Goal: Task Accomplishment & Management: Complete application form

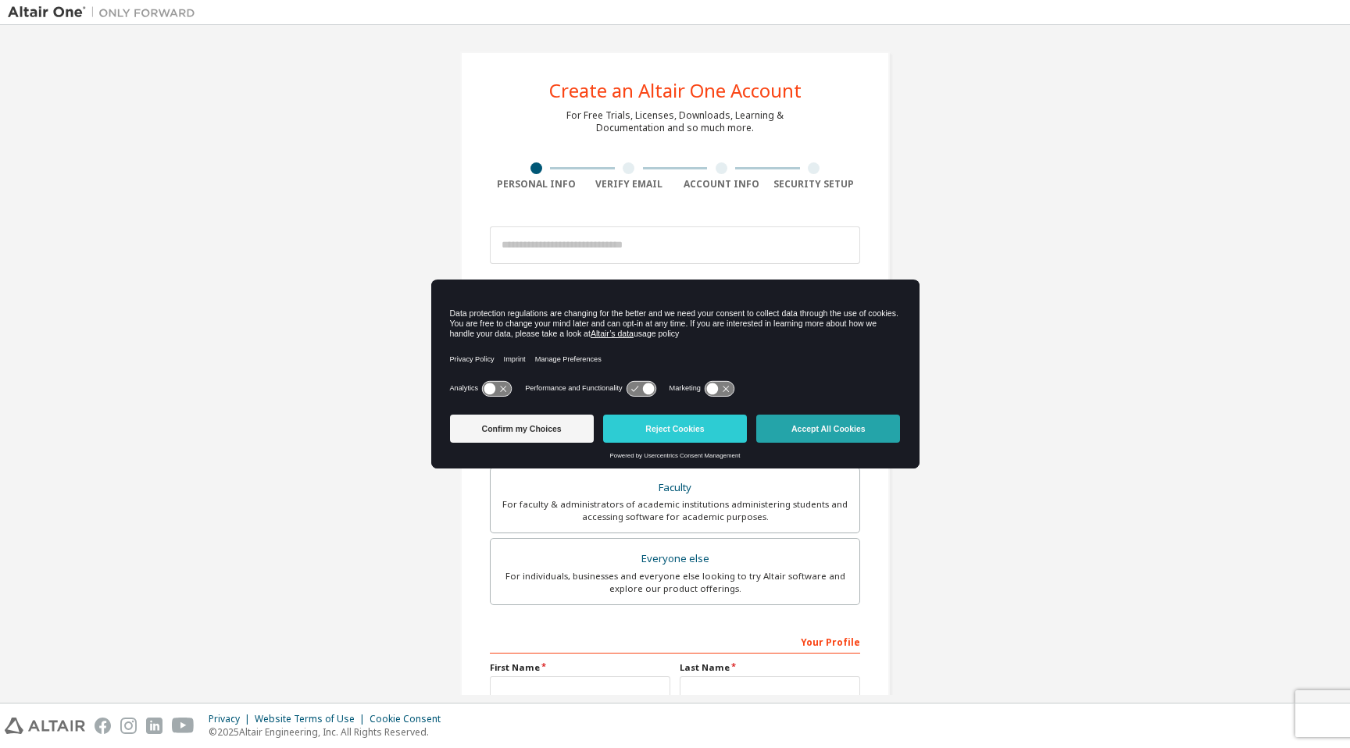
click at [815, 432] on button "Accept All Cookies" at bounding box center [828, 429] width 144 height 28
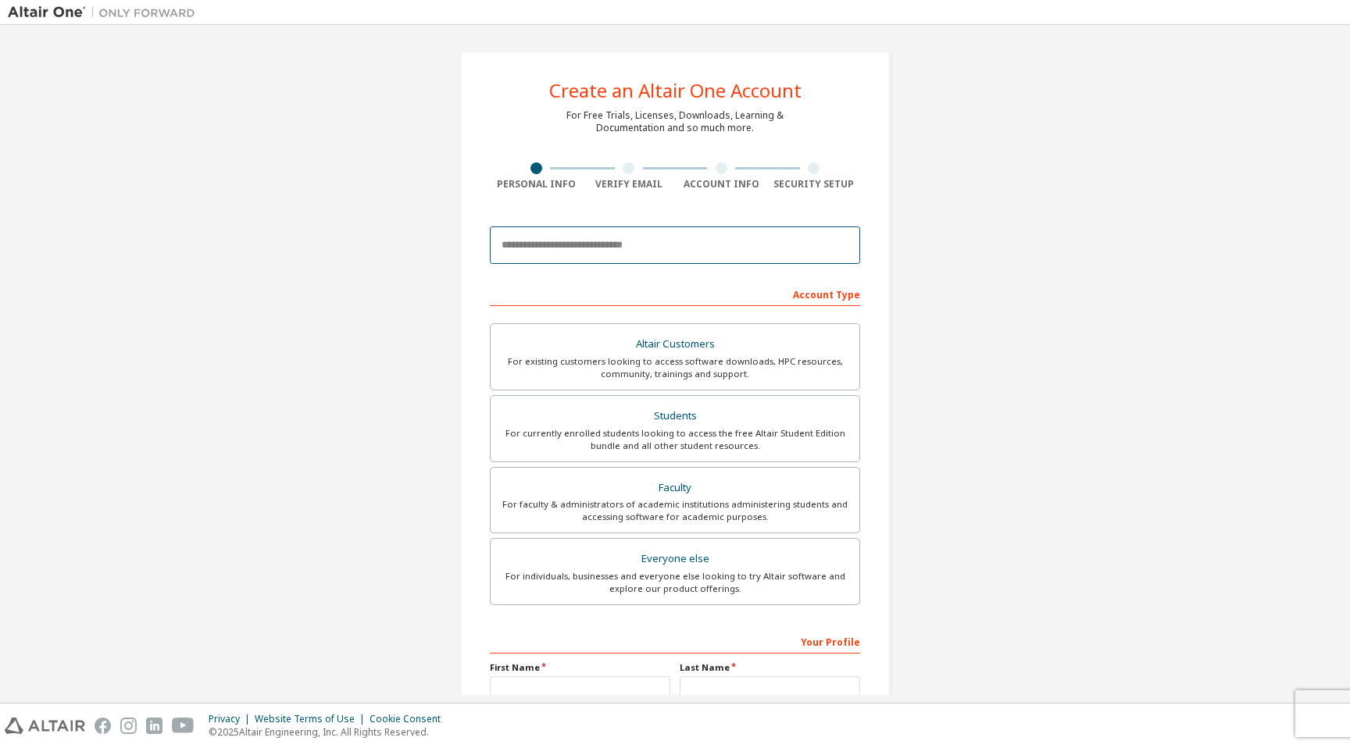
click at [655, 247] on input "email" at bounding box center [675, 244] width 370 height 37
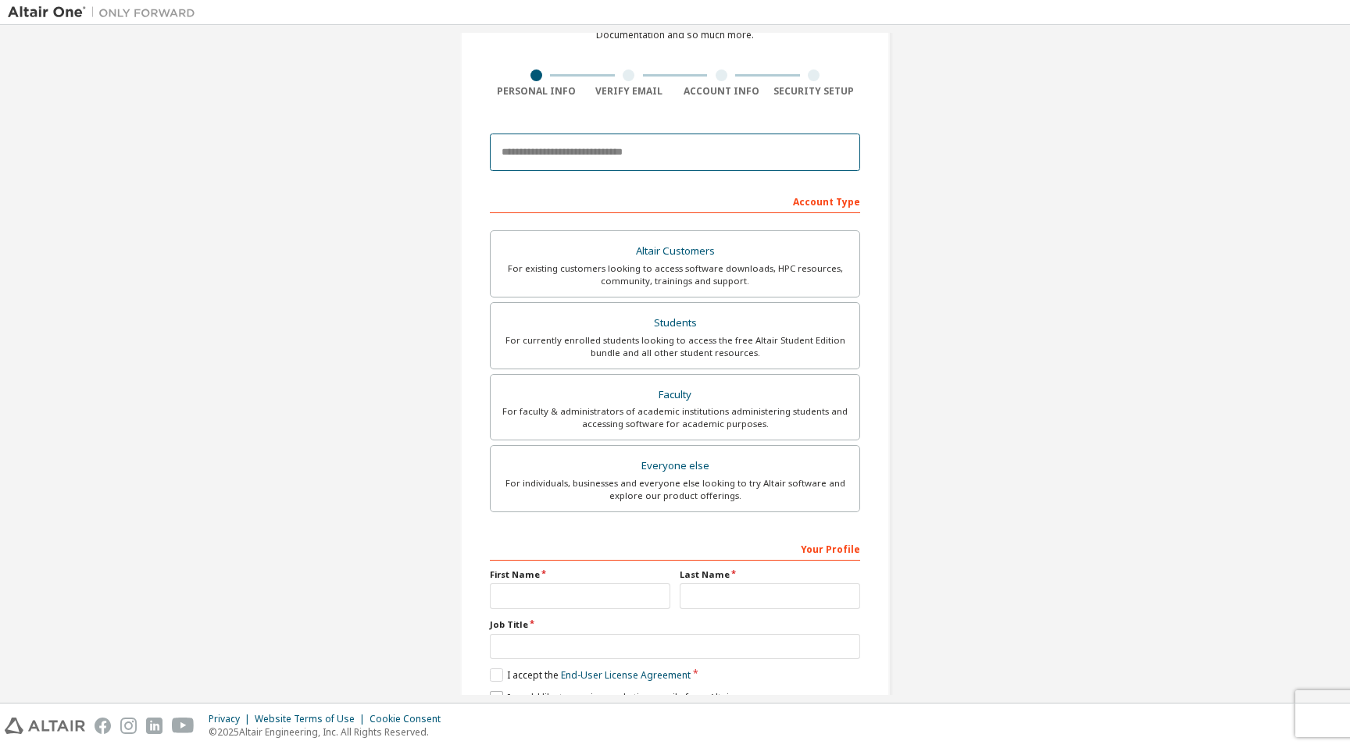
scroll to position [91, 0]
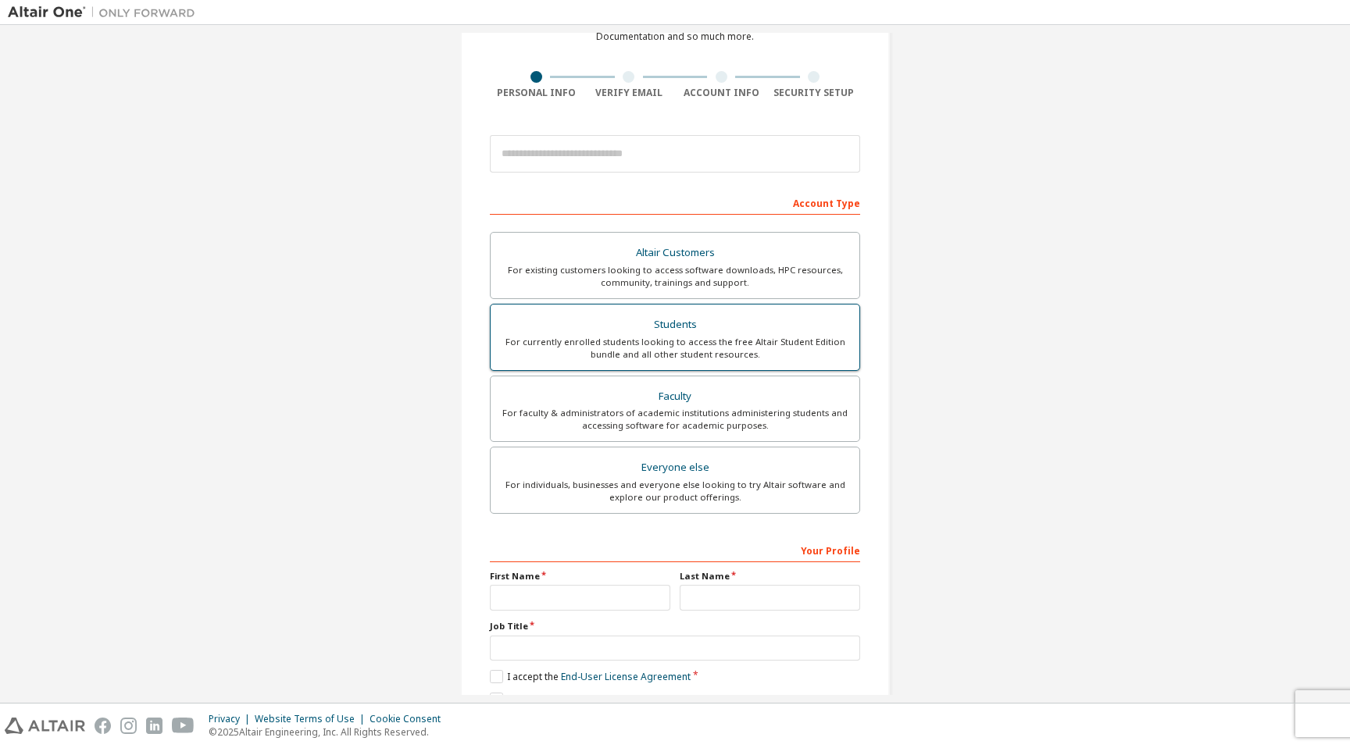
click at [794, 352] on div "For currently enrolled students looking to access the free Altair Student Editi…" at bounding box center [675, 348] width 350 height 25
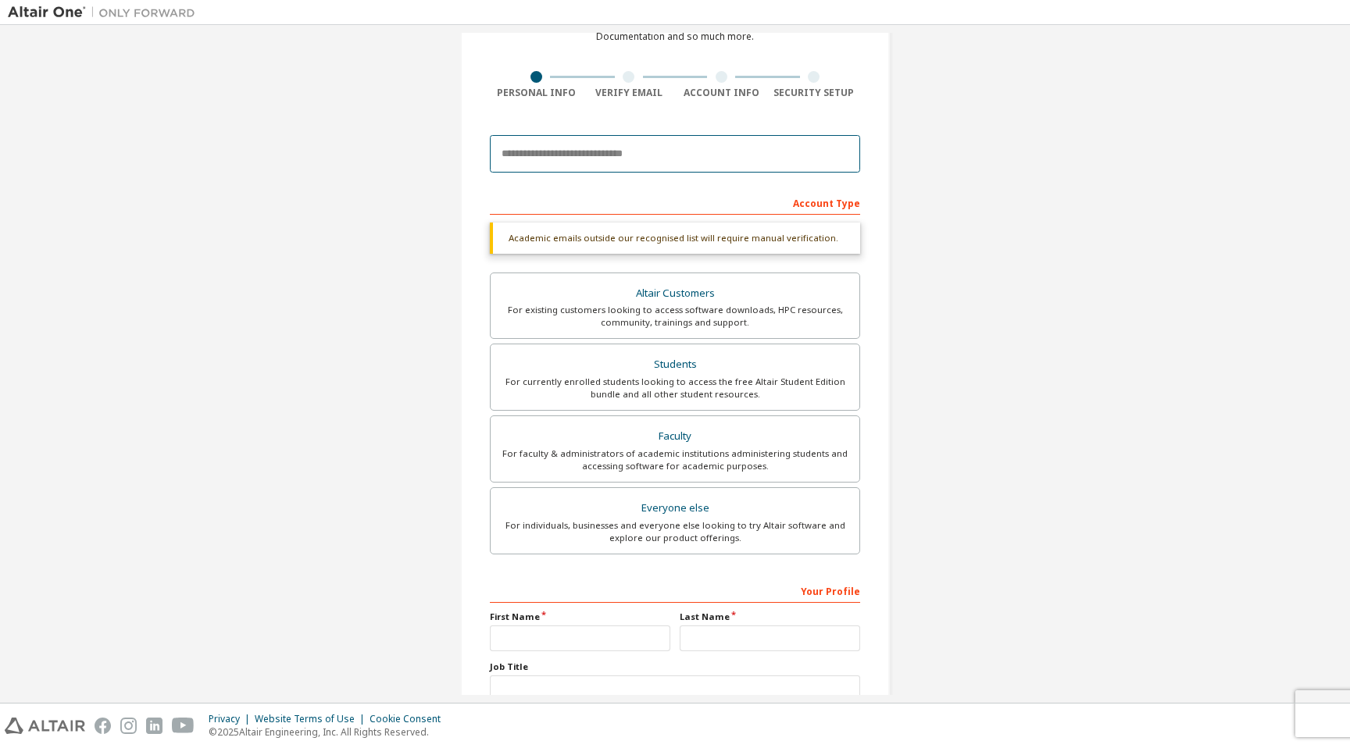
click at [622, 154] on input "email" at bounding box center [675, 153] width 370 height 37
type input "**********"
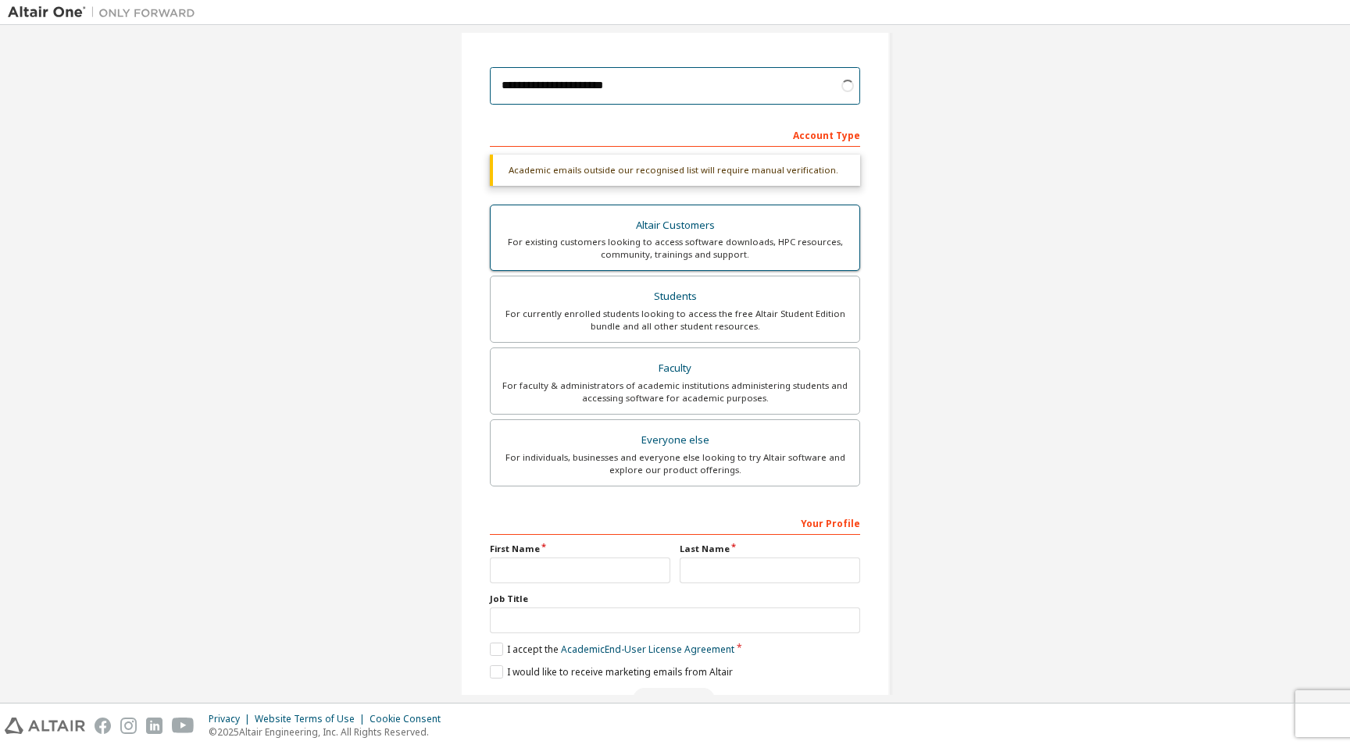
scroll to position [205, 0]
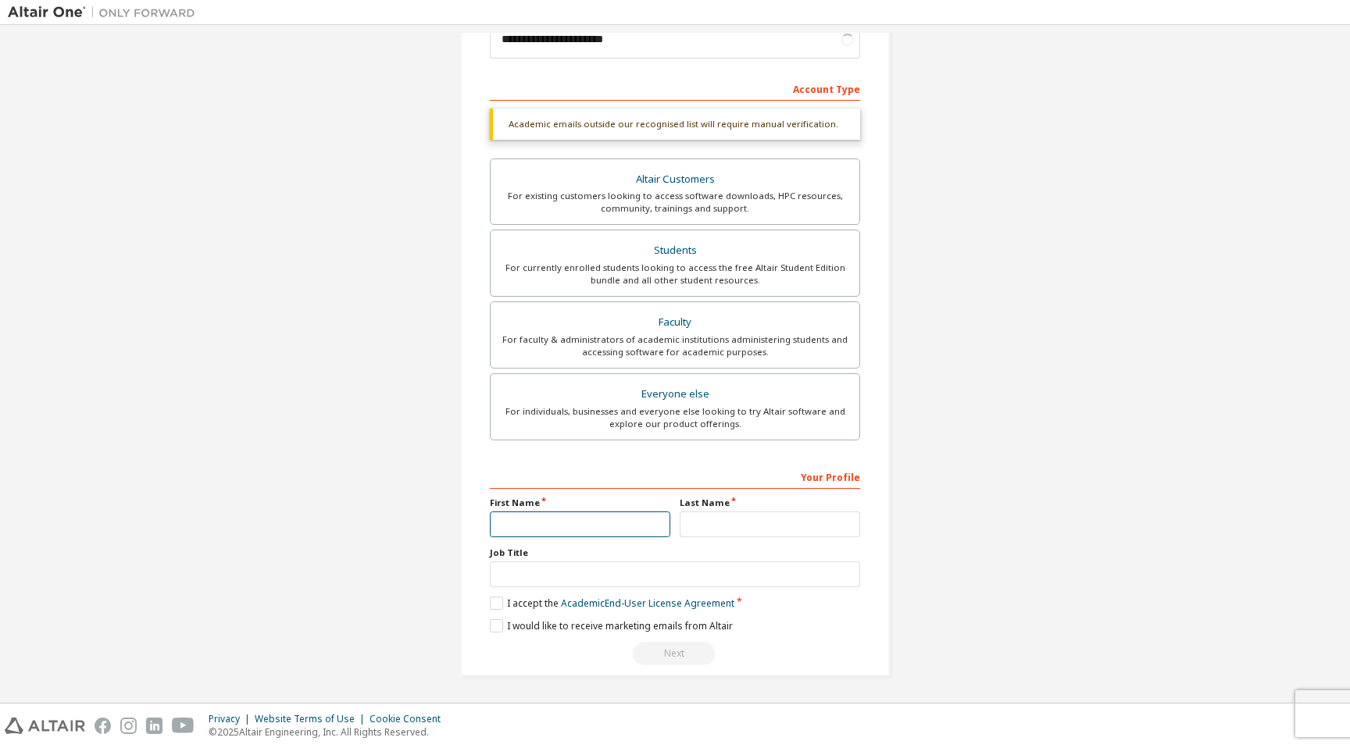
click at [590, 522] on input "text" at bounding box center [580, 525] width 180 height 26
type input "********"
click at [704, 526] on input "text" at bounding box center [769, 525] width 180 height 26
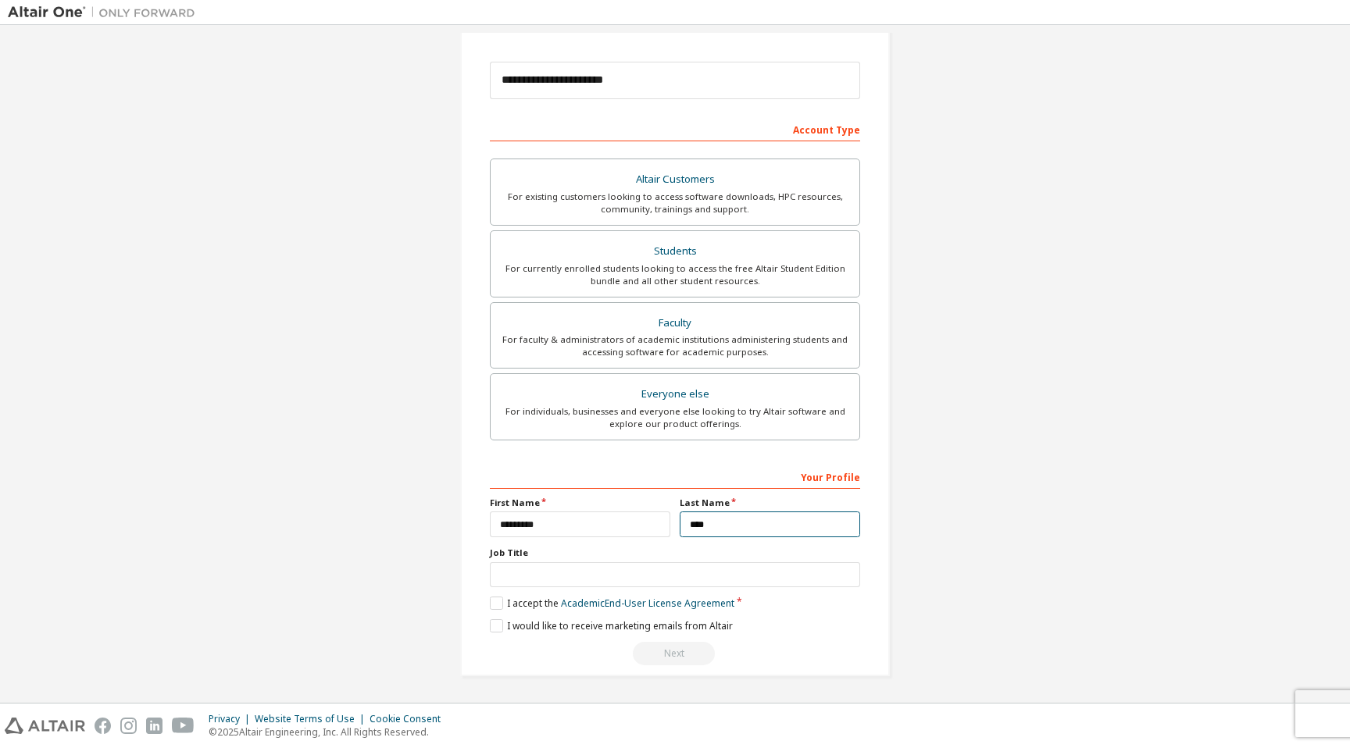
scroll to position [165, 0]
type input "**********"
click at [697, 580] on input "text" at bounding box center [675, 575] width 370 height 26
type input "*******"
click at [496, 600] on label "I accept the Academic End-User License Agreement" at bounding box center [612, 603] width 244 height 13
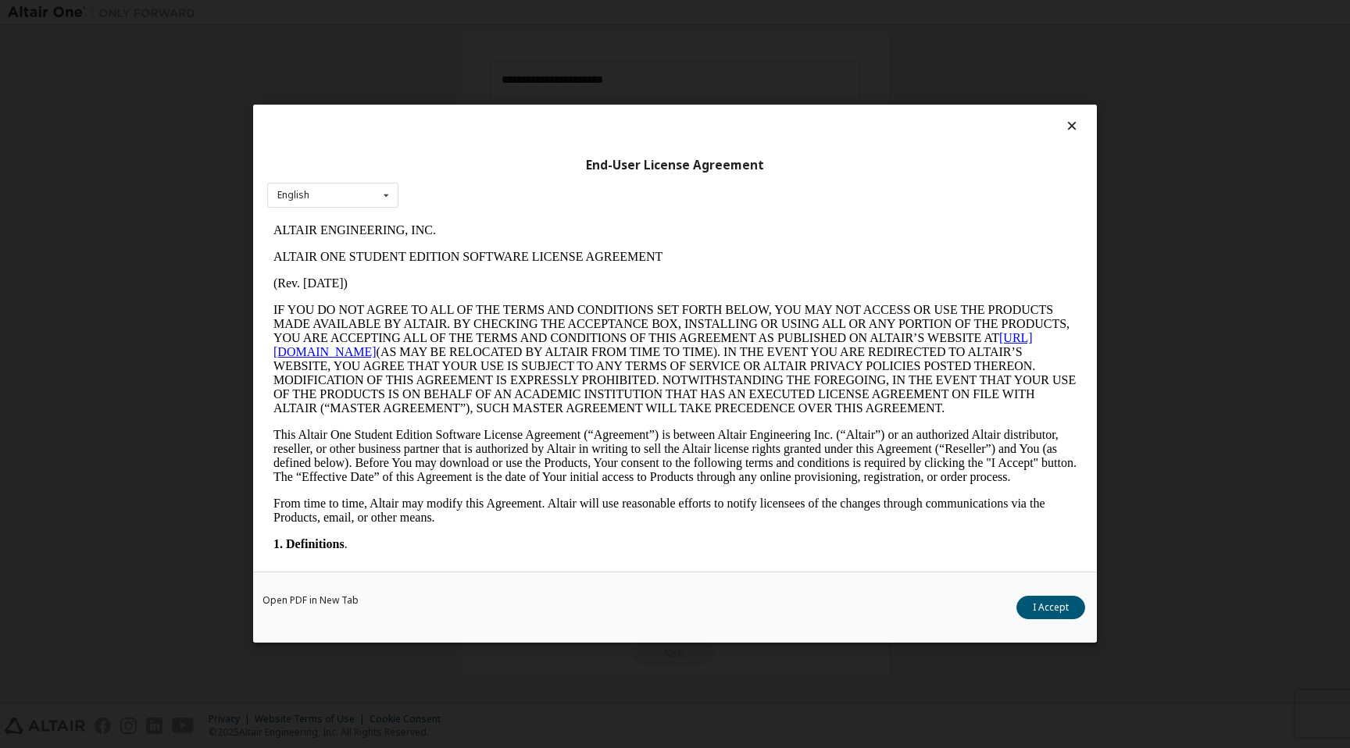
scroll to position [0, 0]
click at [1067, 123] on icon at bounding box center [1072, 126] width 16 height 14
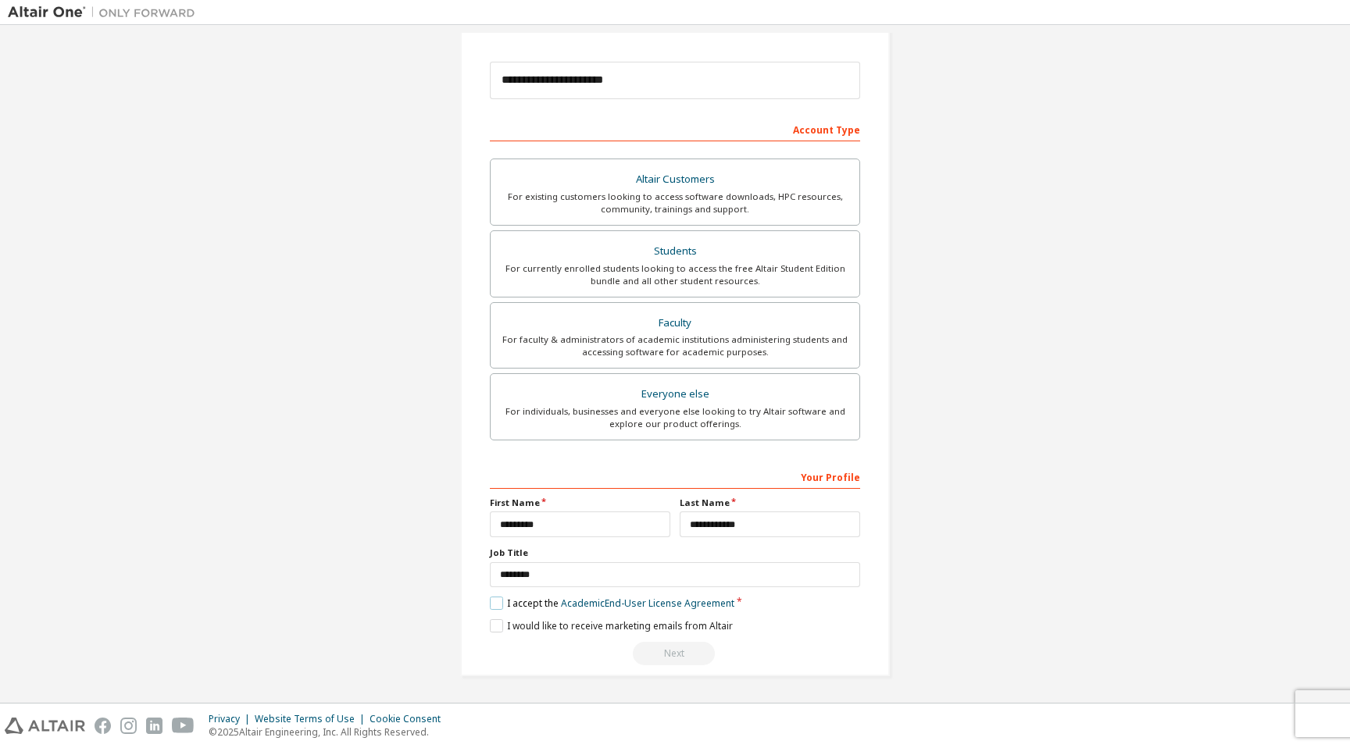
click at [494, 605] on label "I accept the Academic End-User License Agreement" at bounding box center [612, 603] width 244 height 13
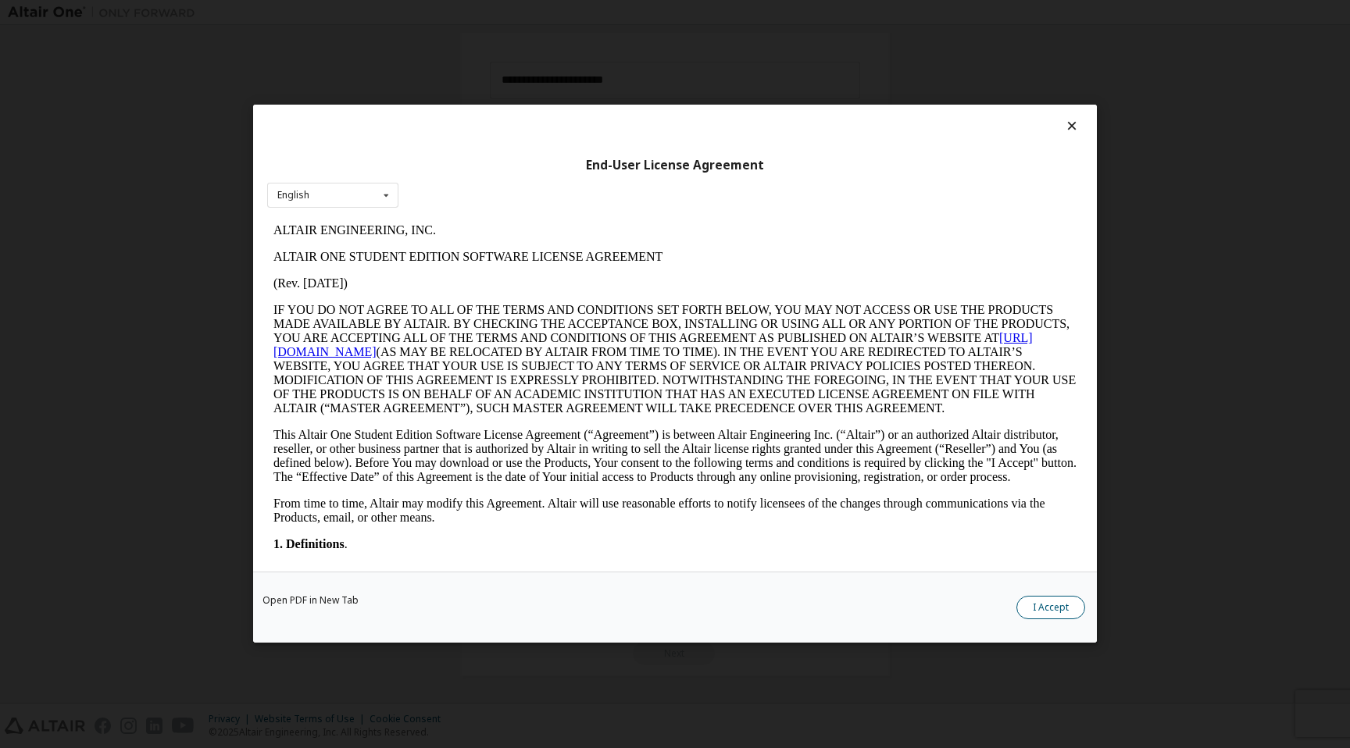
click at [1046, 598] on button "I Accept" at bounding box center [1050, 608] width 69 height 23
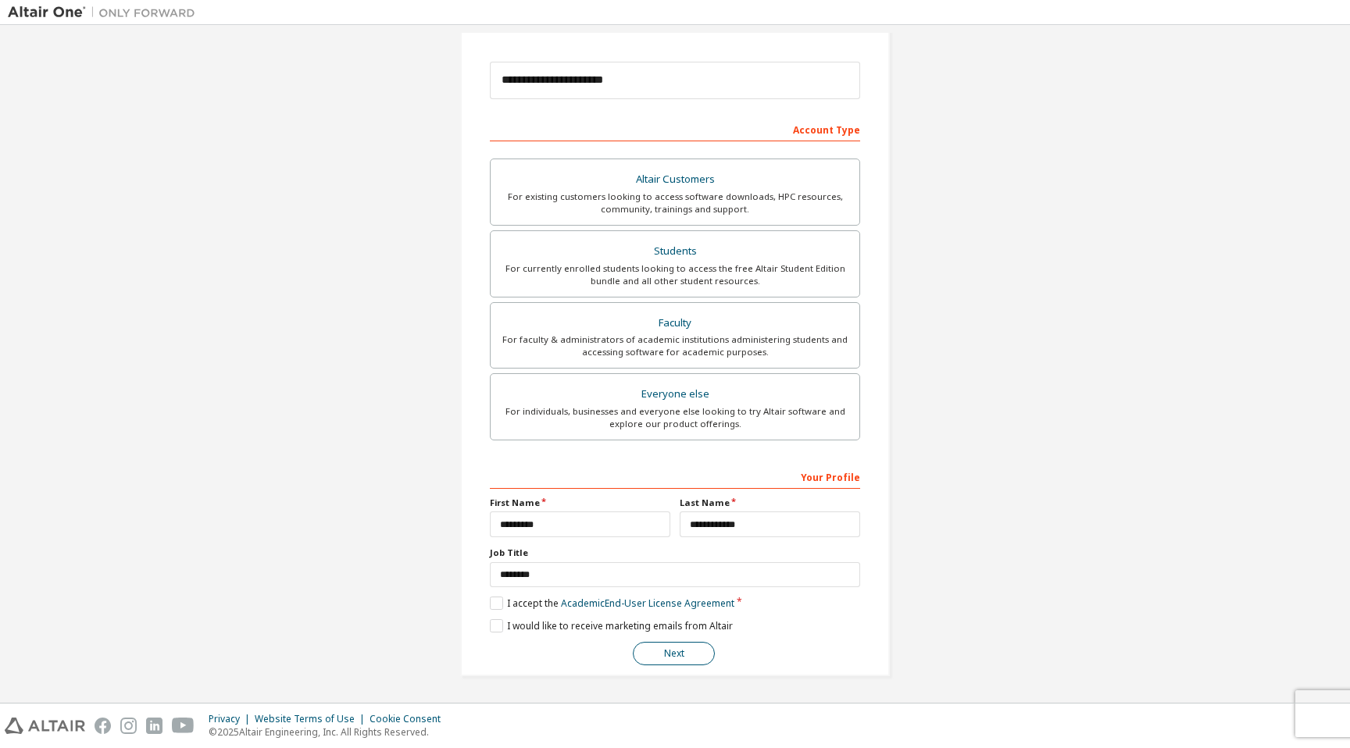
click at [685, 651] on button "Next" at bounding box center [674, 653] width 82 height 23
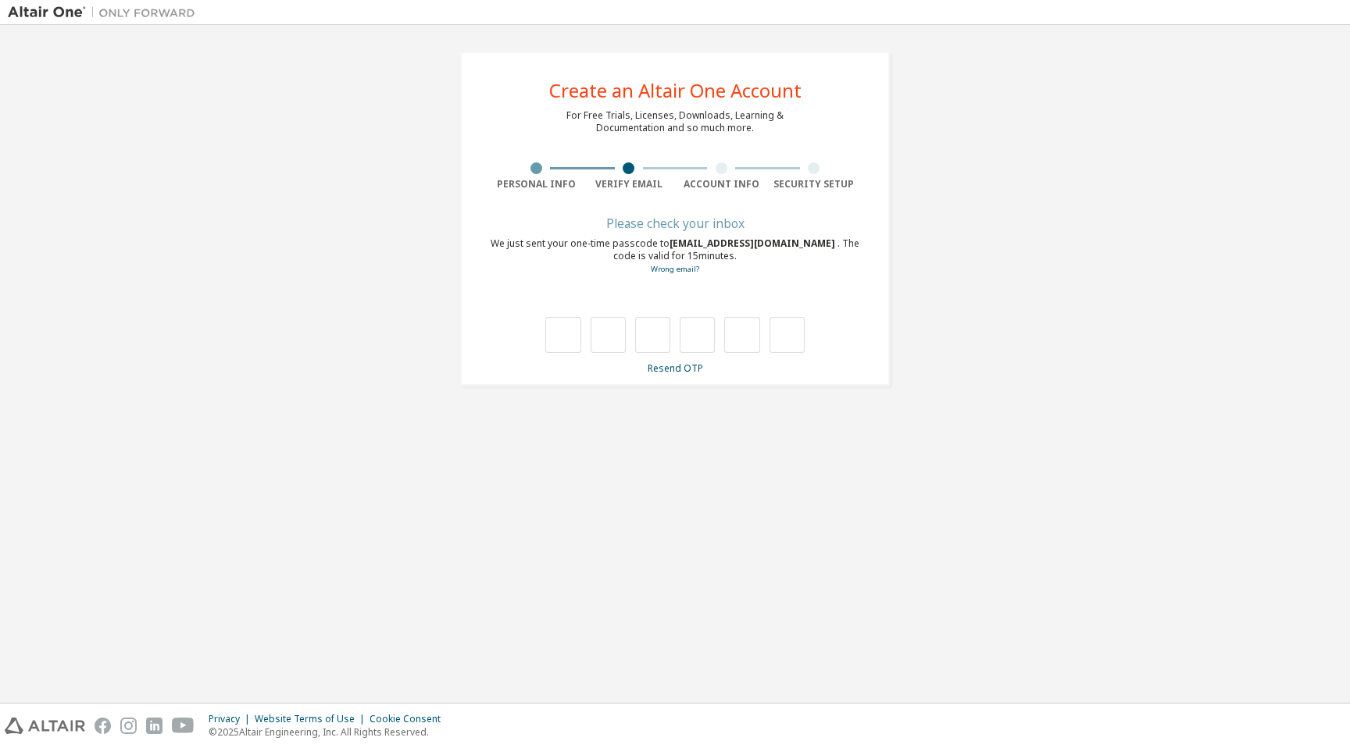
type input "*"
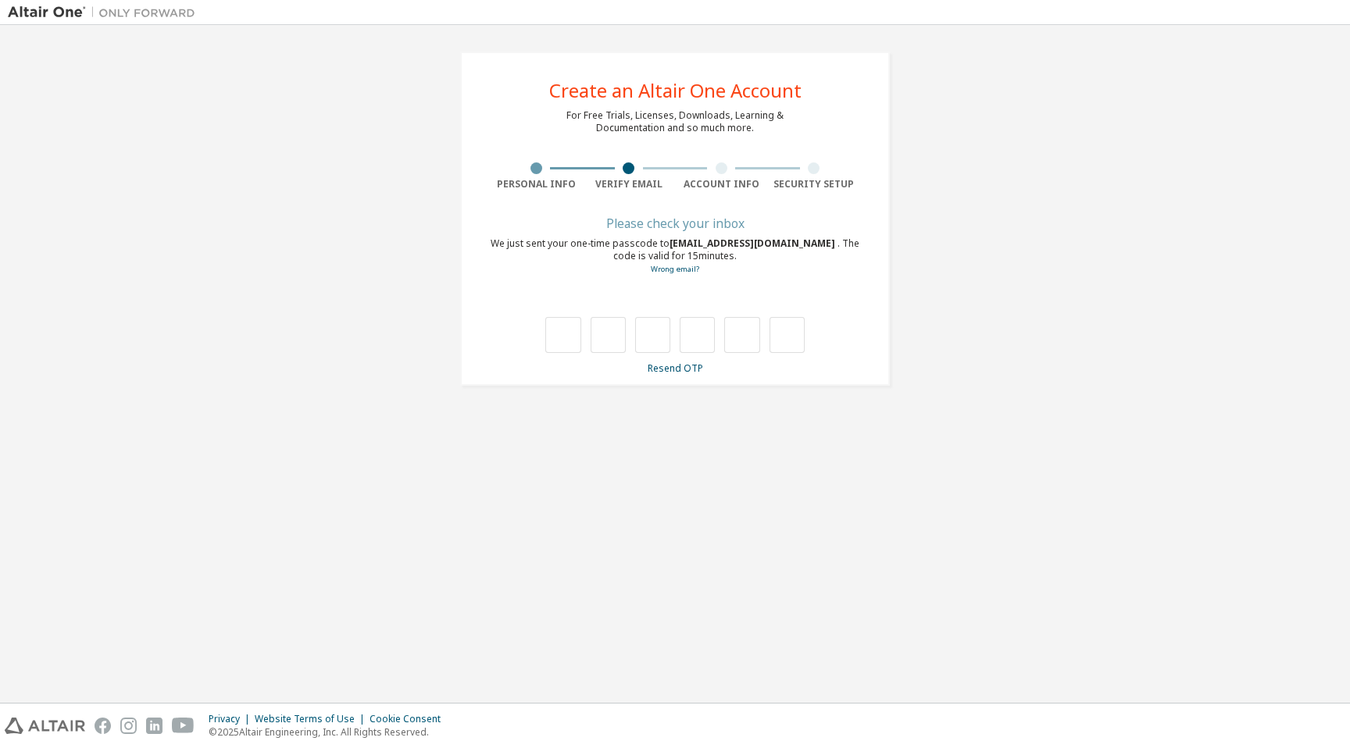
type input "*"
